Goal: Entertainment & Leisure: Consume media (video, audio)

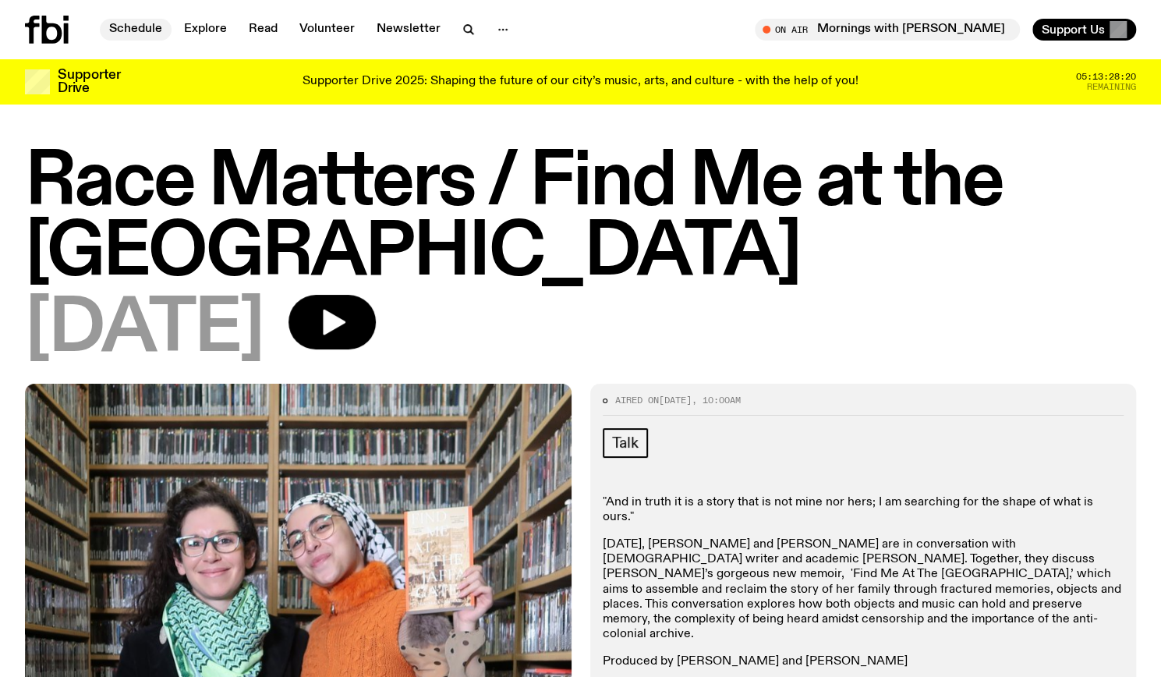
click at [125, 24] on link "Schedule" at bounding box center [136, 30] width 72 height 22
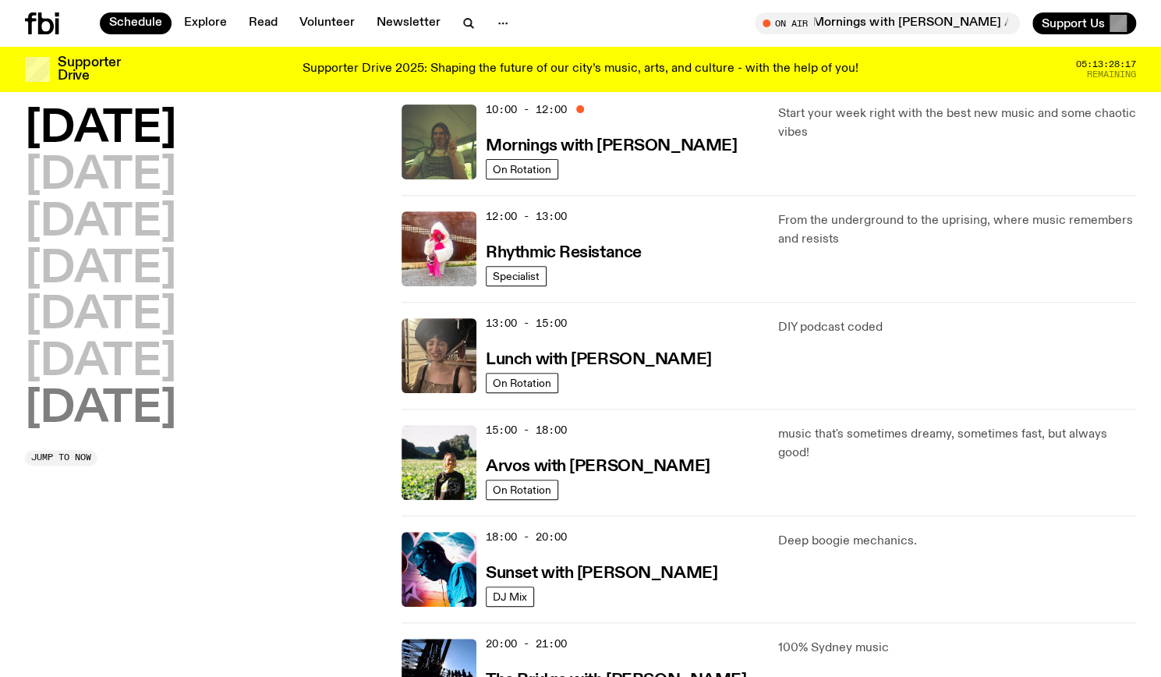
click at [125, 404] on h2 "[DATE]" at bounding box center [100, 410] width 151 height 44
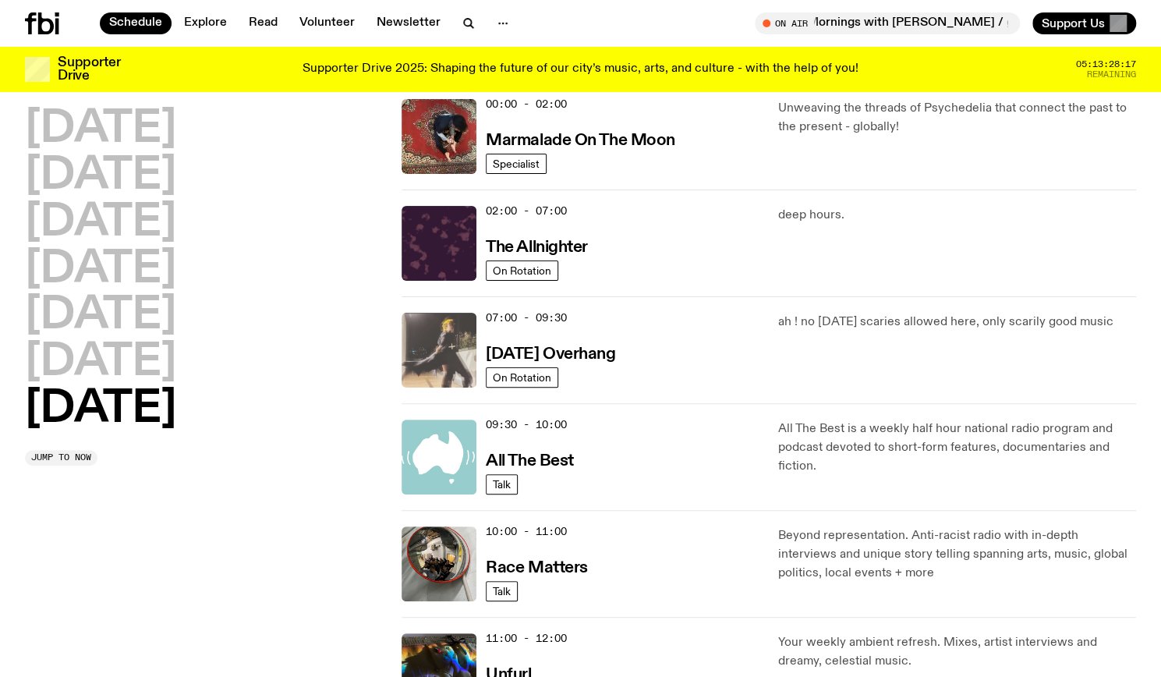
scroll to position [44, 0]
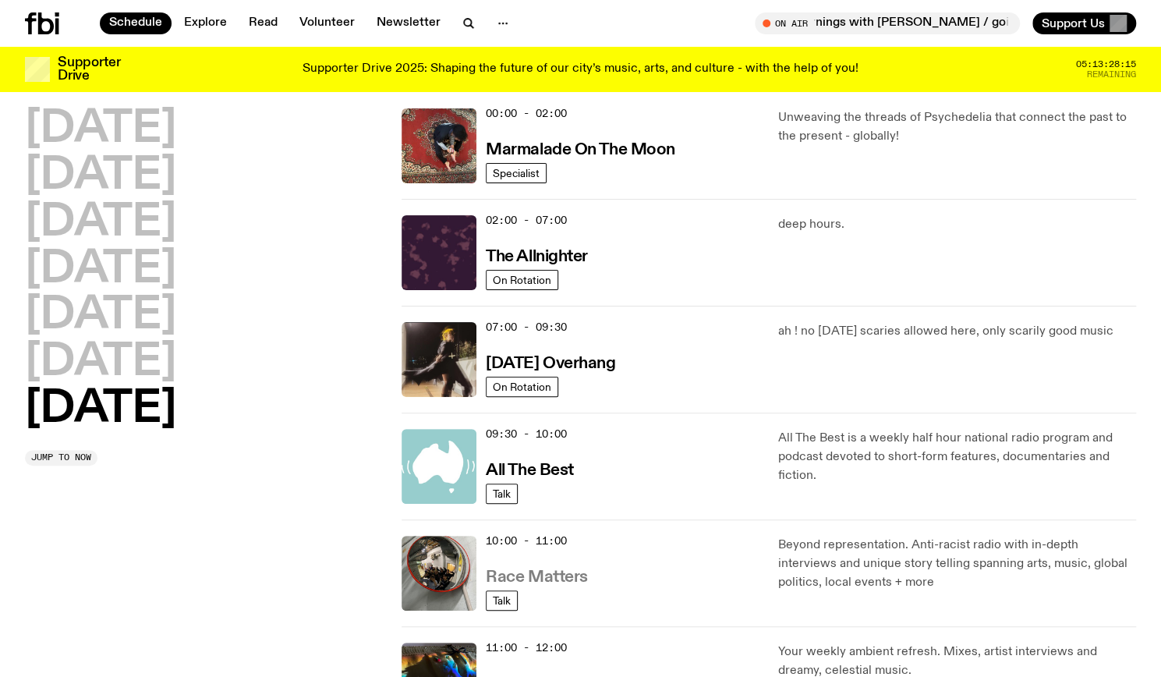
click at [537, 581] on h3 "Race Matters" at bounding box center [537, 577] width 102 height 16
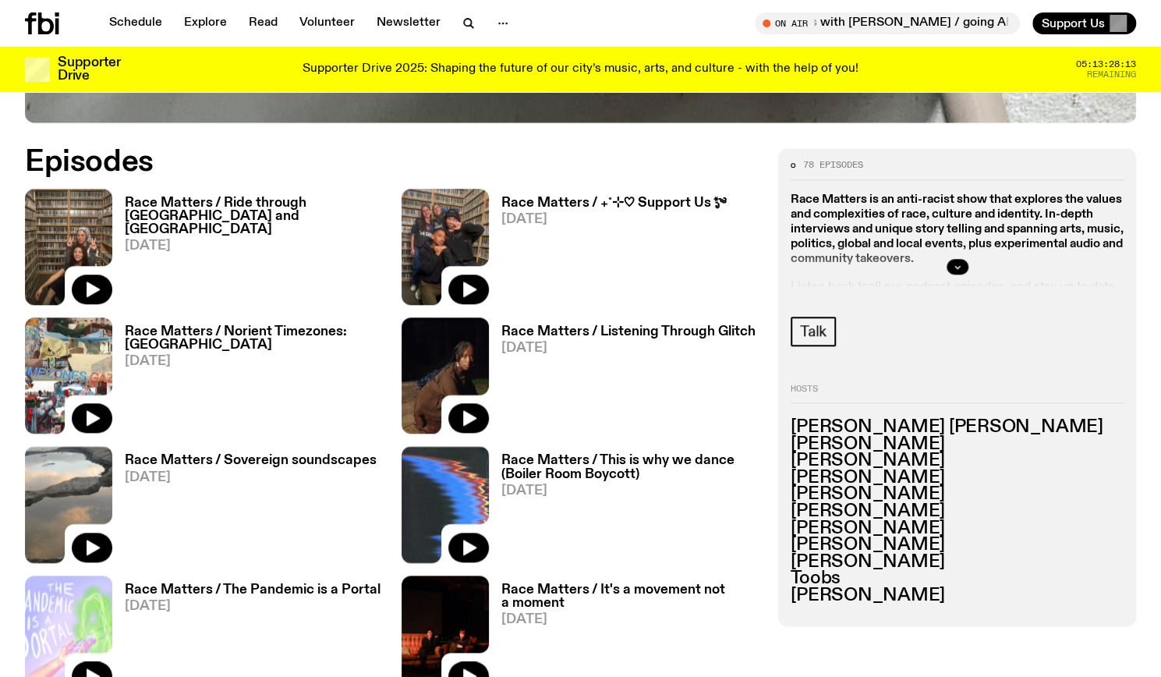
scroll to position [719, 0]
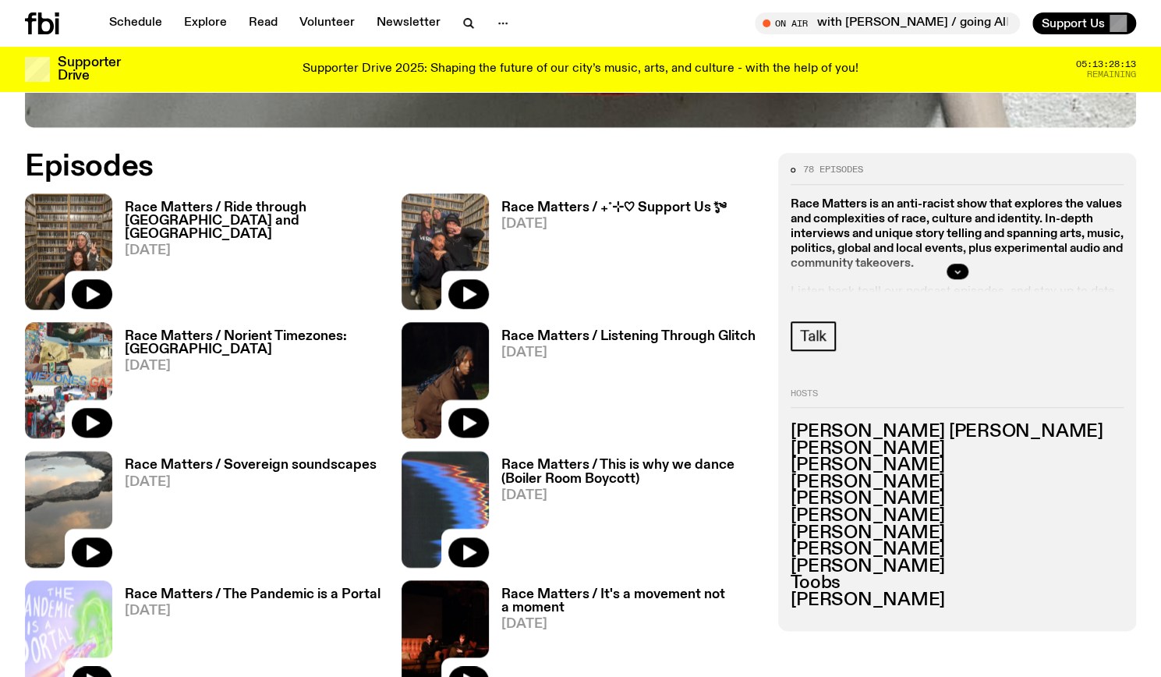
click at [326, 206] on h3 "Race Matters / Ride through [GEOGRAPHIC_DATA] and [GEOGRAPHIC_DATA]" at bounding box center [254, 221] width 258 height 40
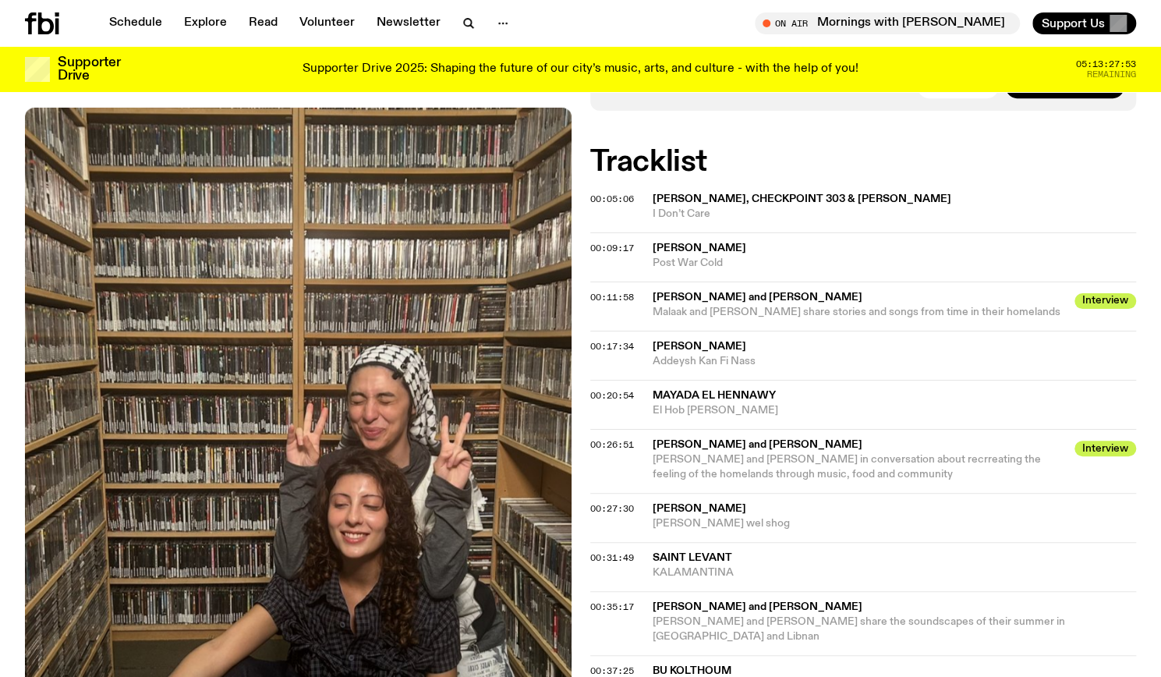
scroll to position [238, 0]
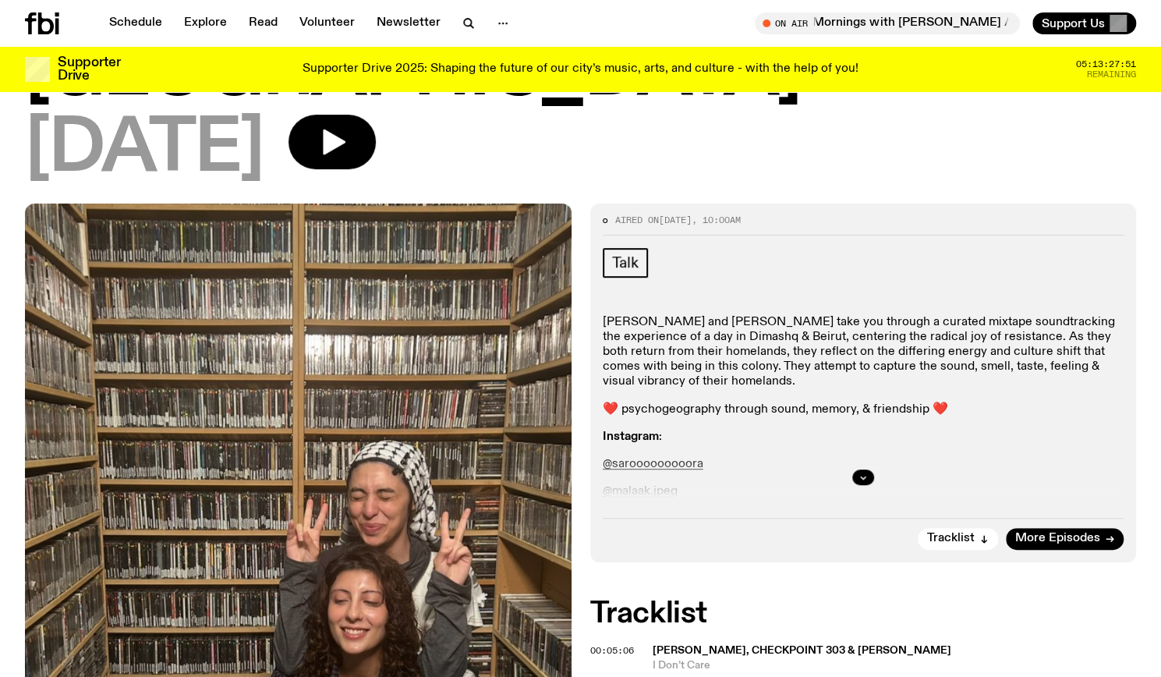
click at [877, 452] on div at bounding box center [864, 477] width 522 height 50
click at [870, 469] on button "button" at bounding box center [863, 477] width 22 height 16
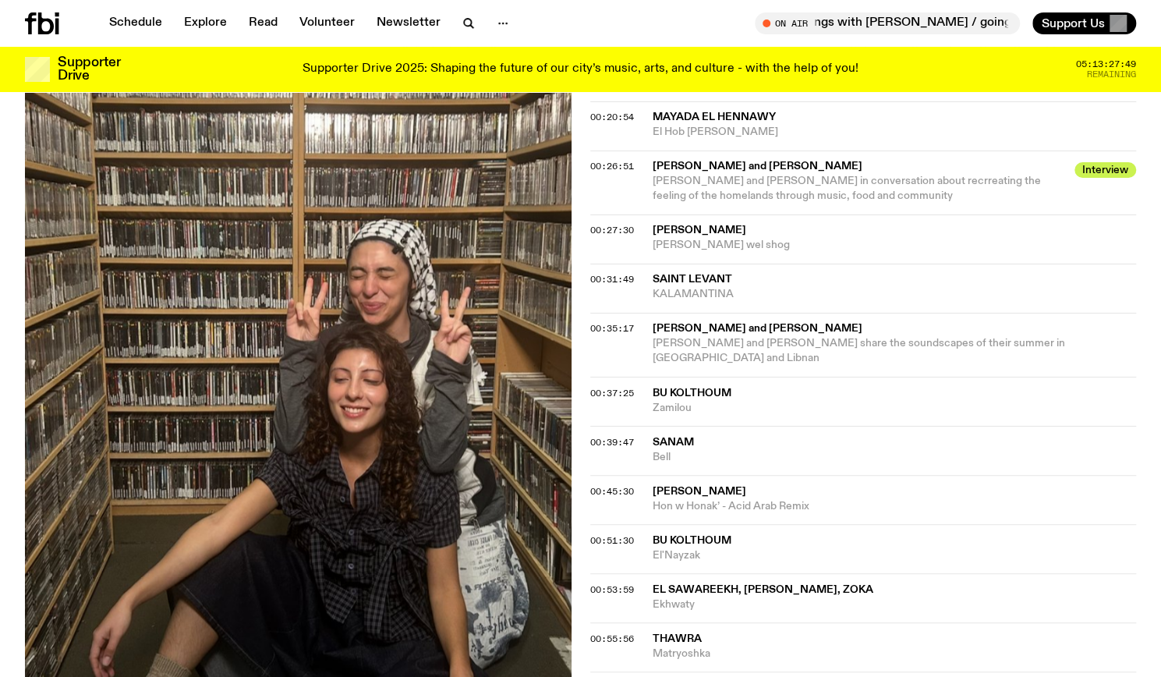
scroll to position [1354, 0]
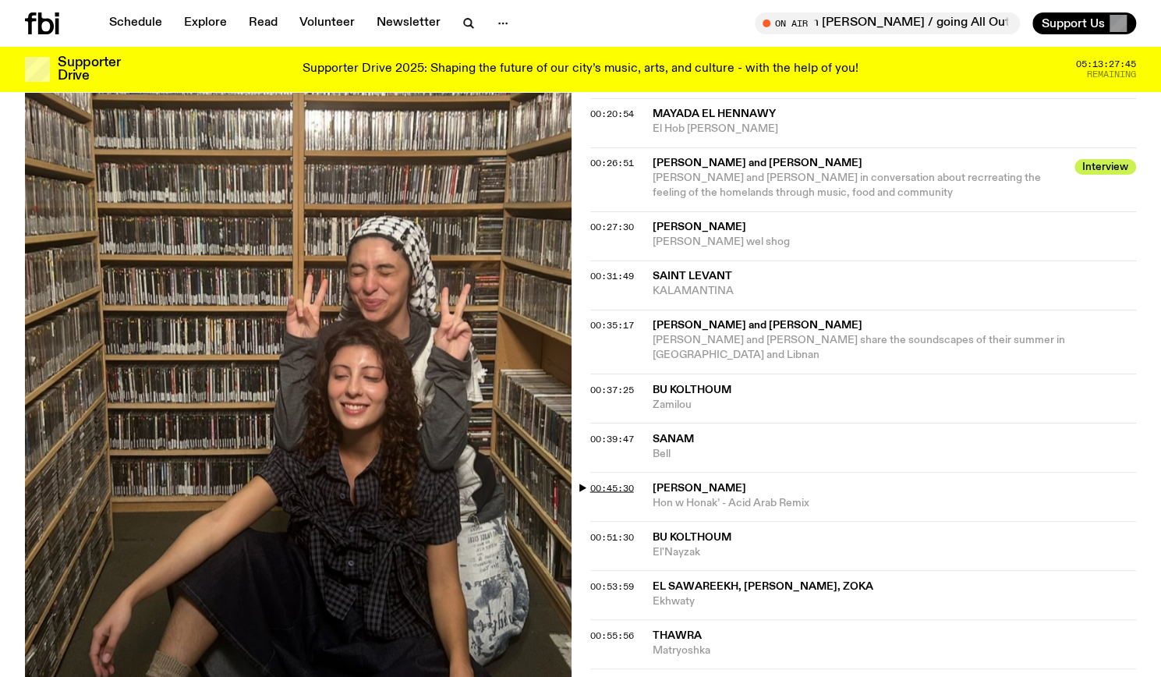
click at [609, 481] on span "00:45:30" at bounding box center [612, 487] width 44 height 12
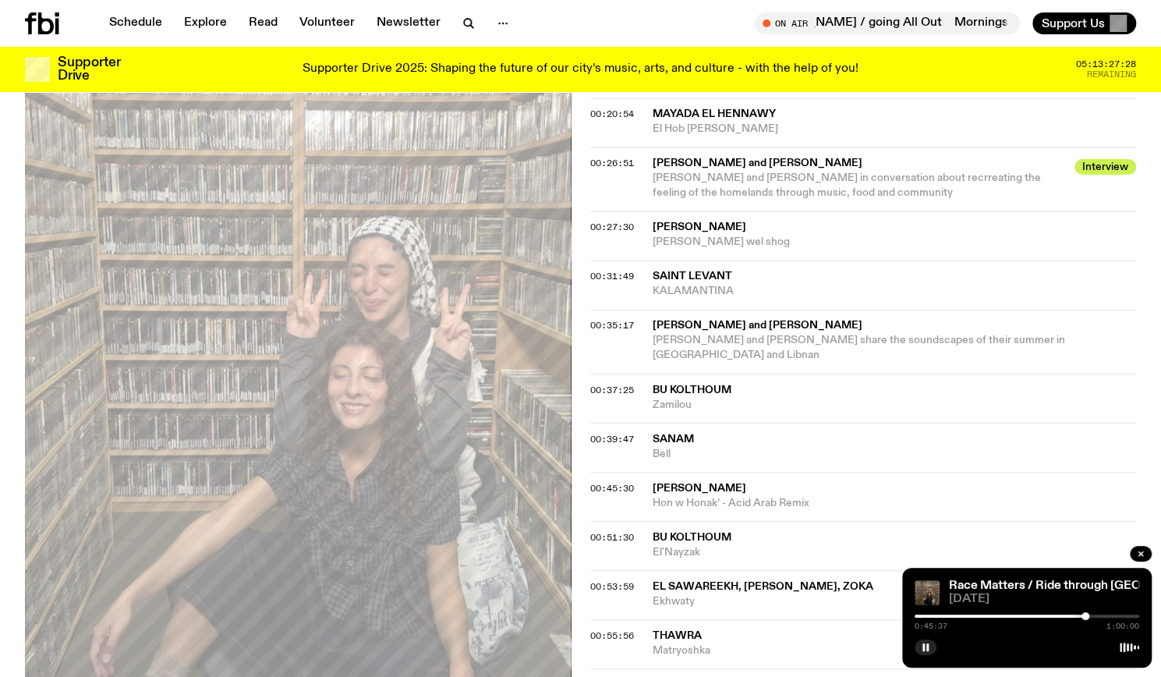
click at [1088, 616] on div at bounding box center [1086, 616] width 8 height 8
click at [1090, 617] on div at bounding box center [1088, 616] width 8 height 8
click at [1103, 617] on div at bounding box center [1104, 616] width 8 height 8
click at [1098, 616] on div at bounding box center [991, 616] width 225 height 3
click at [1096, 616] on div at bounding box center [1097, 616] width 8 height 8
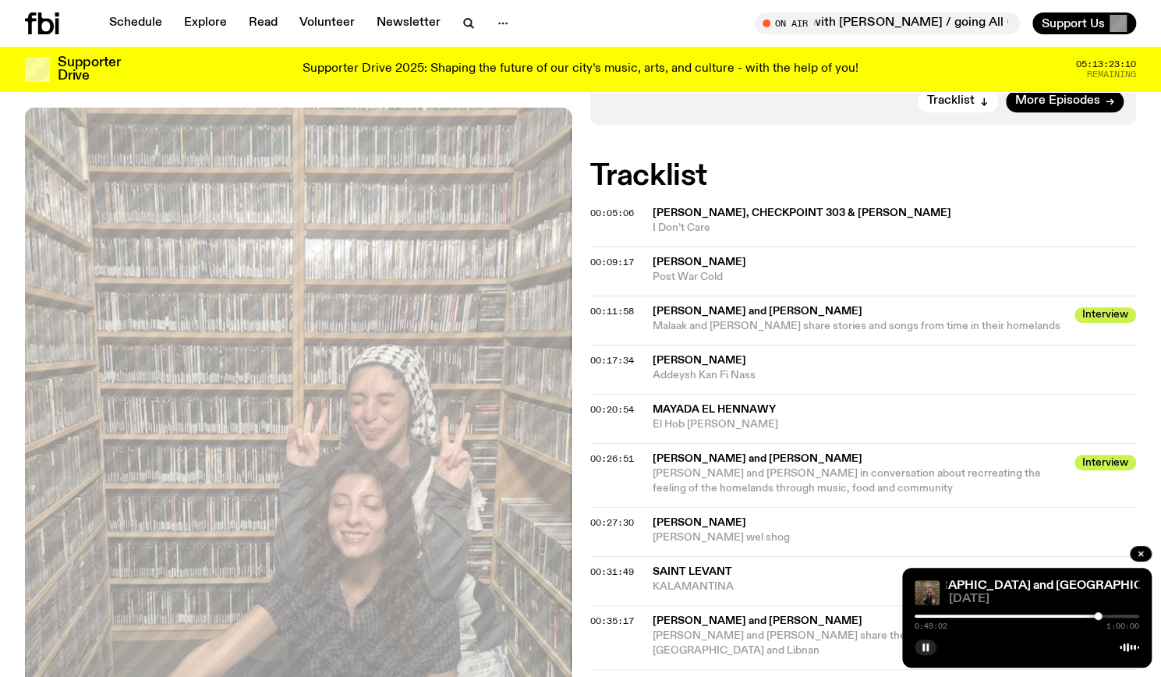
scroll to position [1057, 0]
click at [583, 141] on div "Aired on [DATE] 10:00am Talk [PERSON_NAME] and [PERSON_NAME] take you through a…" at bounding box center [580, 231] width 1161 height 1694
click at [578, 158] on div "Aired on [DATE] 10:00am Talk [PERSON_NAME] and [PERSON_NAME] take you through a…" at bounding box center [580, 231] width 1161 height 1694
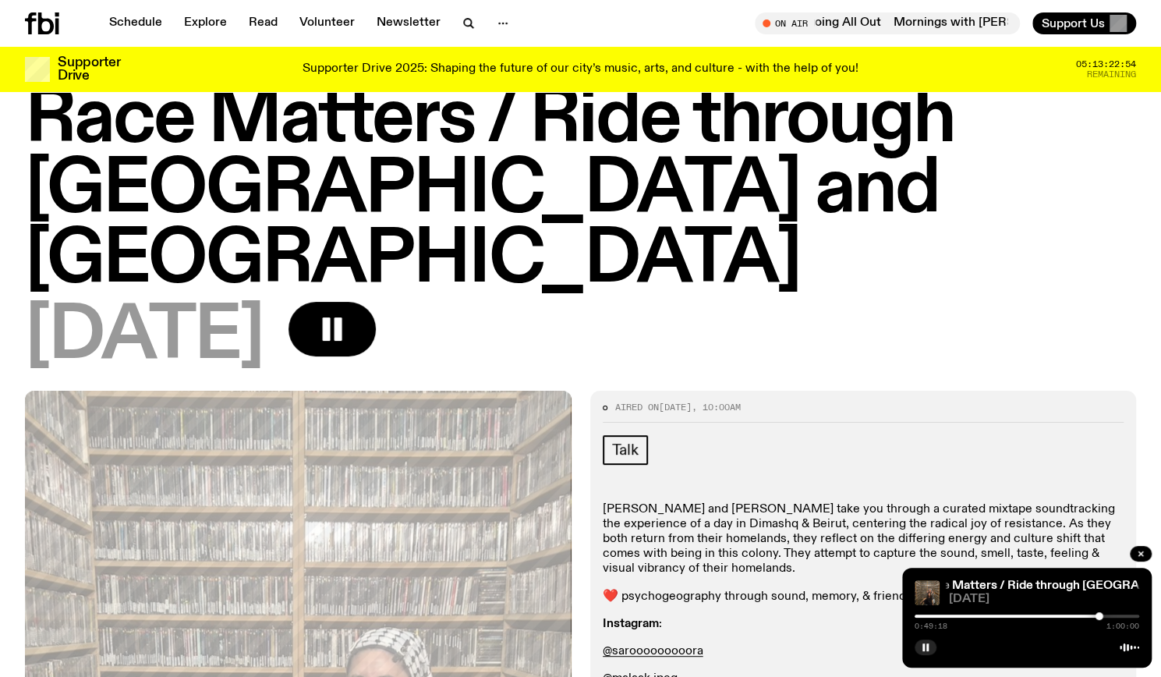
scroll to position [0, 0]
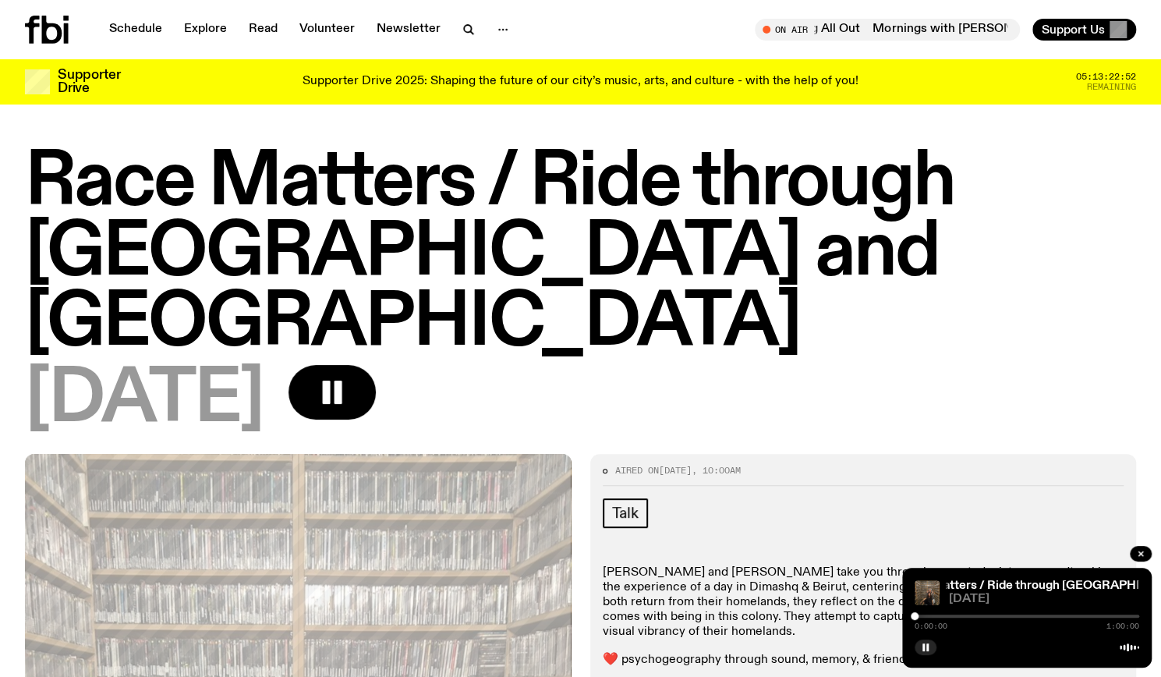
drag, startPoint x: 1098, startPoint y: 615, endPoint x: 738, endPoint y: 594, distance: 360.1
click at [921, 615] on div at bounding box center [1027, 616] width 225 height 3
click at [926, 615] on div at bounding box center [1027, 616] width 225 height 3
click at [920, 616] on div at bounding box center [814, 616] width 225 height 3
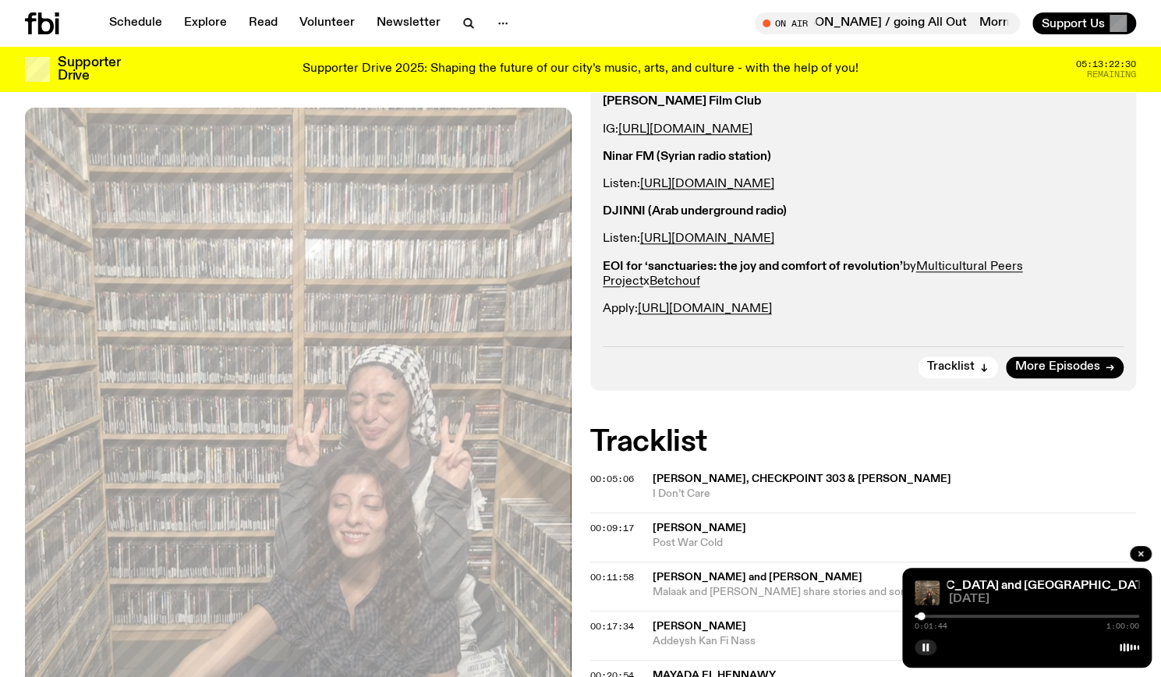
scroll to position [882, 0]
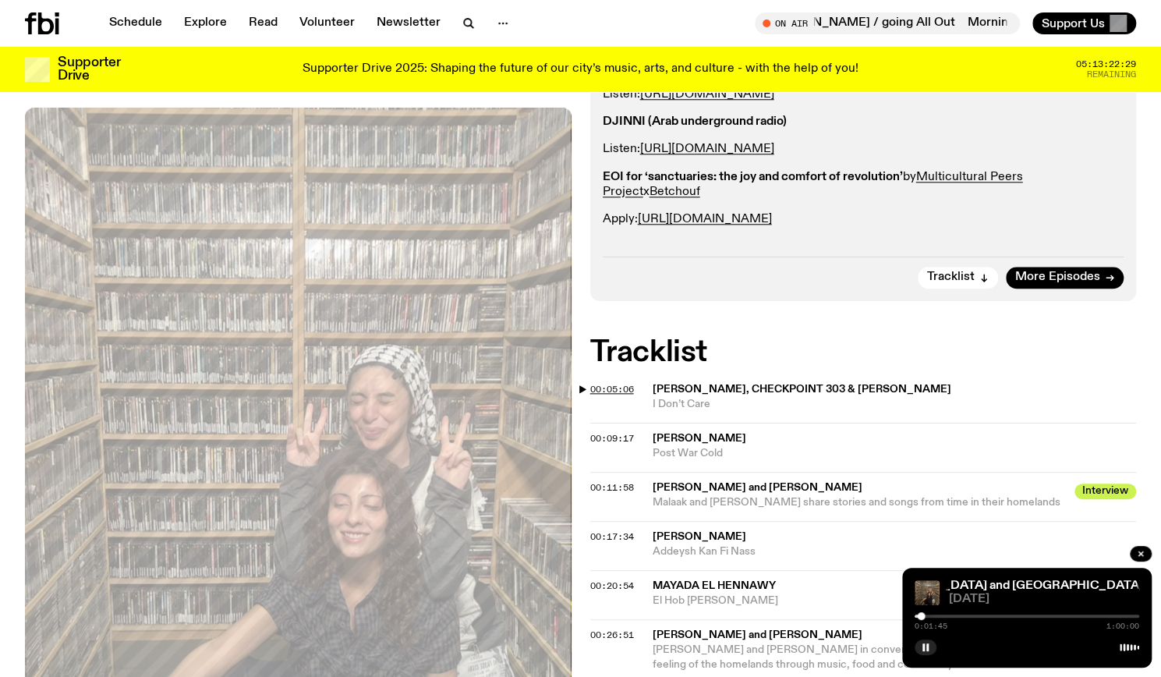
click at [597, 383] on span "00:05:06" at bounding box center [612, 389] width 44 height 12
click at [937, 617] on div at bounding box center [934, 616] width 8 height 8
click at [926, 646] on rect "button" at bounding box center [927, 647] width 2 height 8
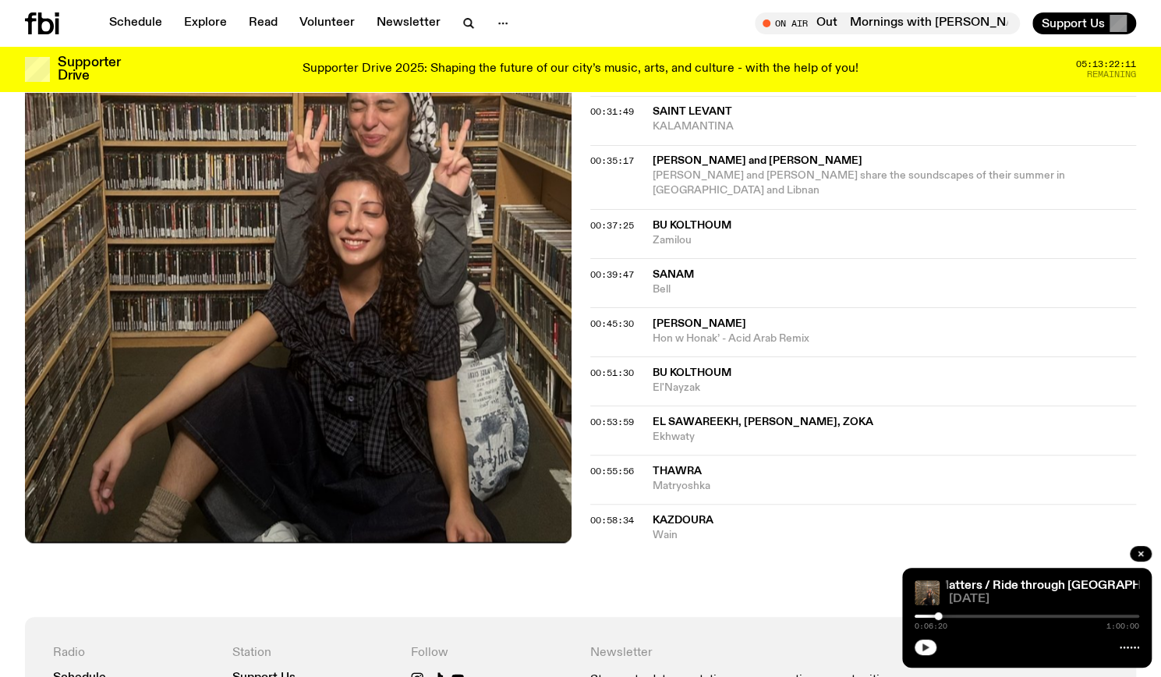
scroll to position [1520, 0]
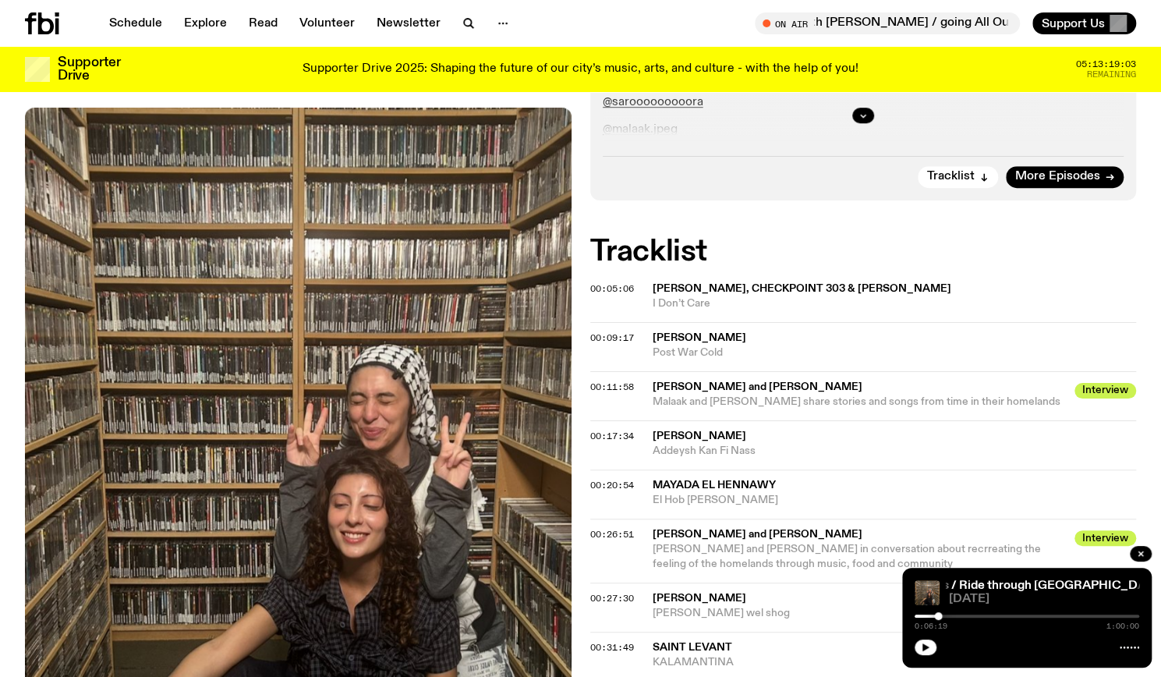
scroll to position [220, 0]
